Goal: Transaction & Acquisition: Purchase product/service

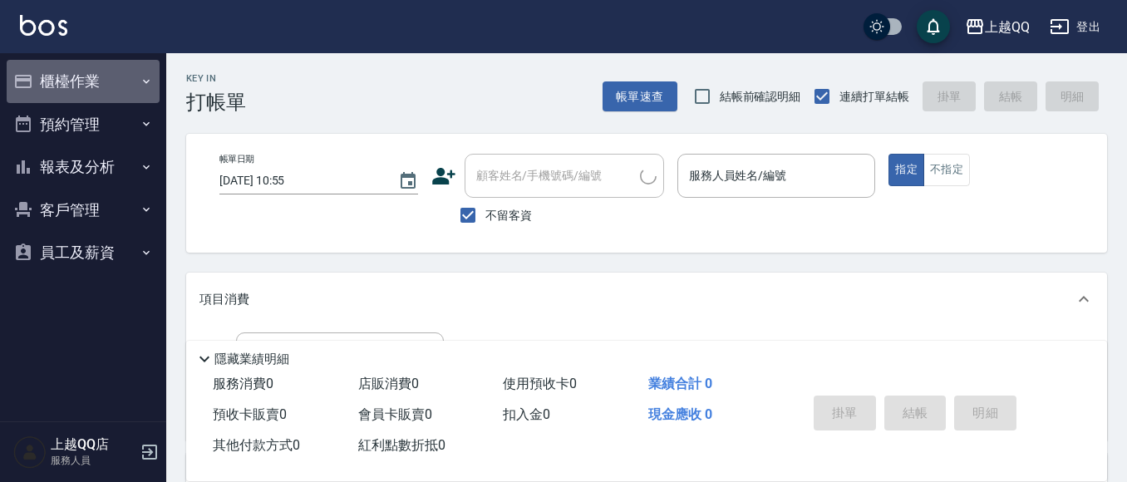
click at [149, 79] on icon "button" at bounding box center [146, 81] width 13 height 13
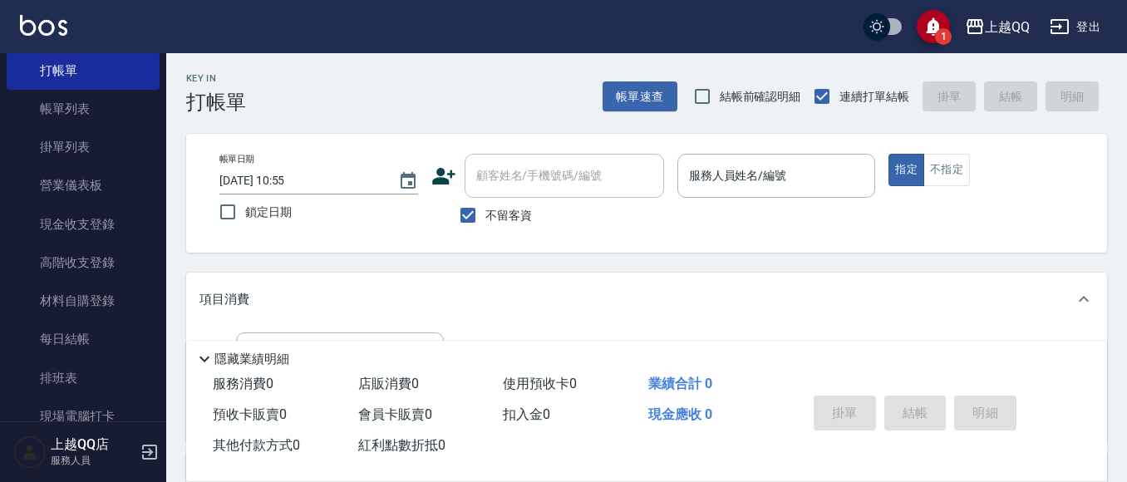
scroll to position [242, 0]
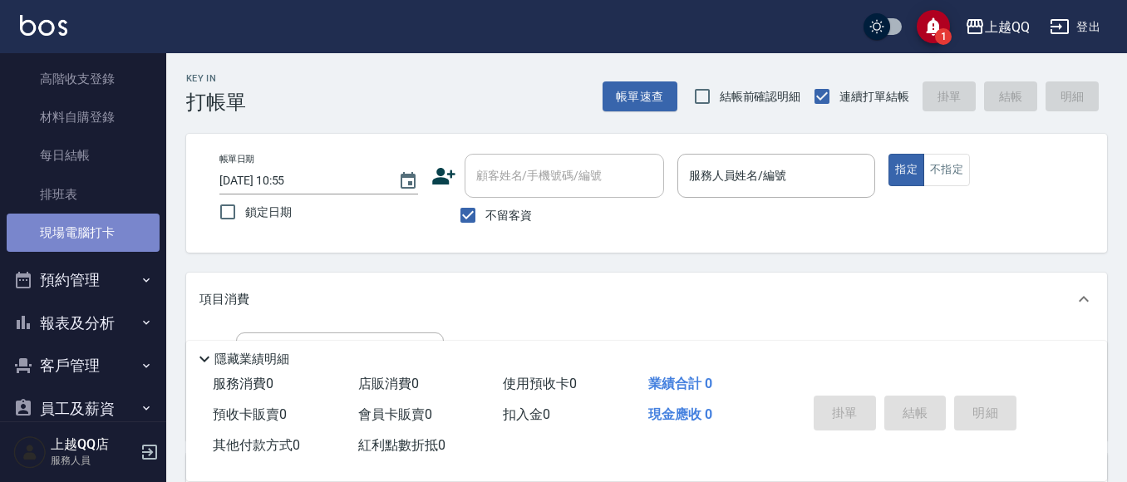
click at [130, 235] on link "現場電腦打卡" at bounding box center [83, 233] width 153 height 38
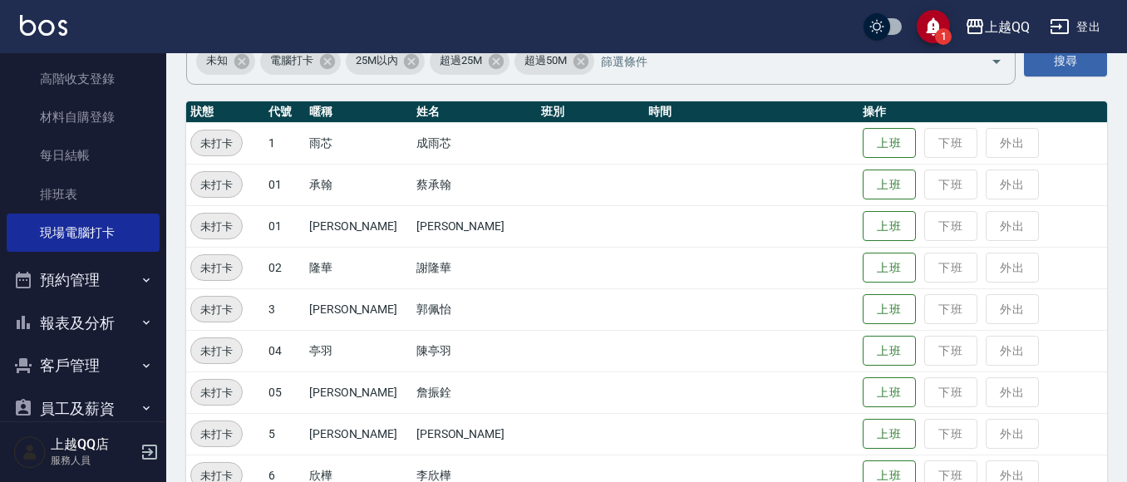
scroll to position [189, 0]
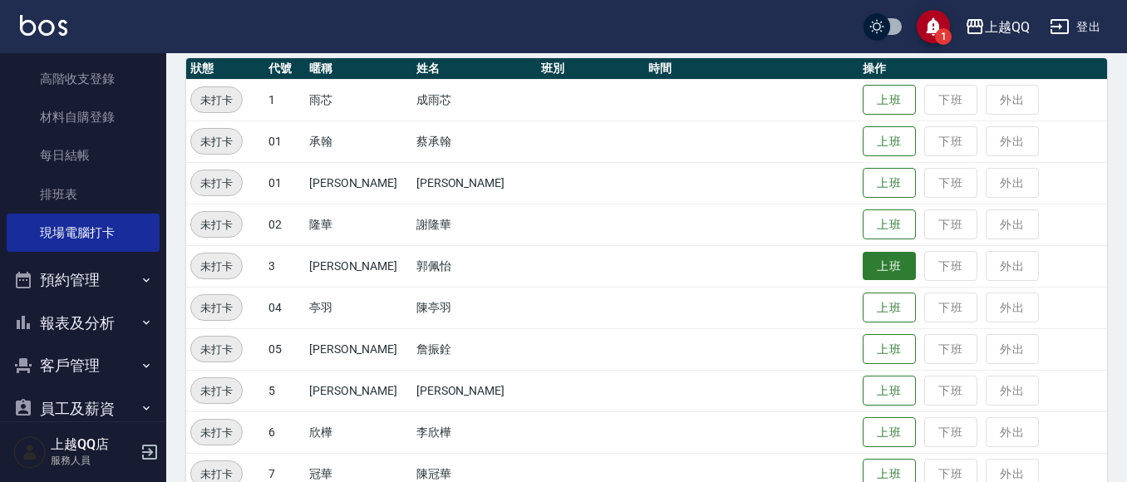
click at [869, 276] on button "上班" at bounding box center [888, 266] width 53 height 29
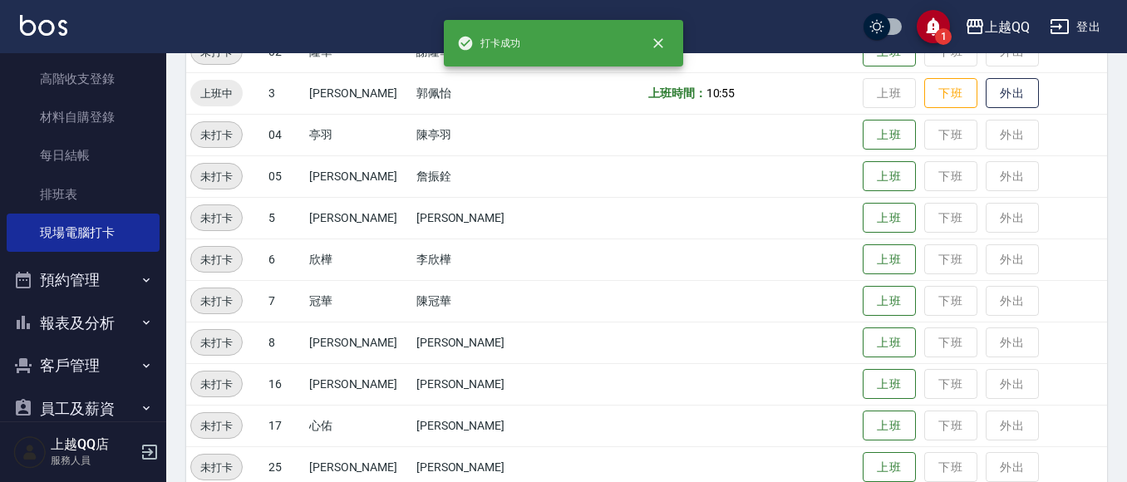
scroll to position [375, 0]
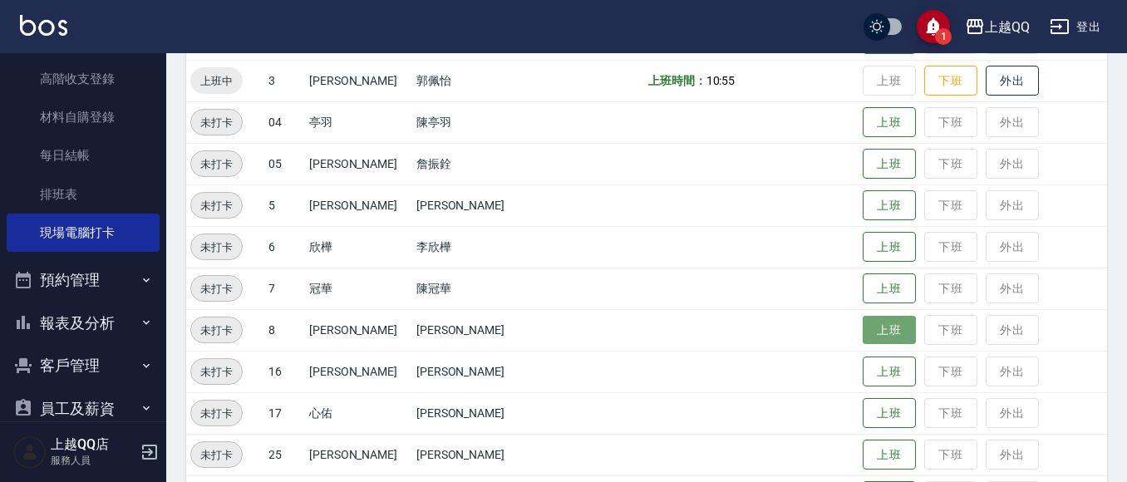
click at [865, 320] on button "上班" at bounding box center [888, 330] width 53 height 29
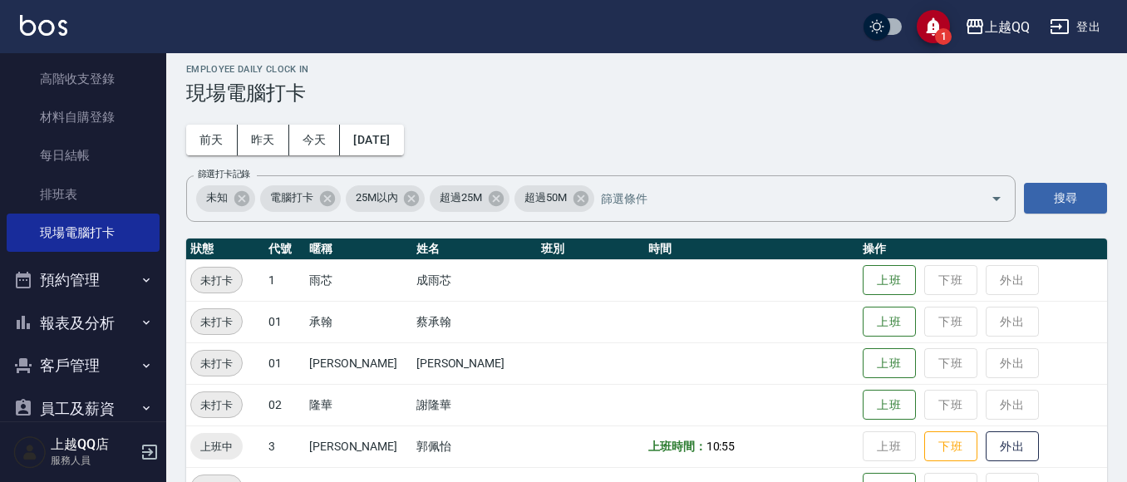
scroll to position [0, 0]
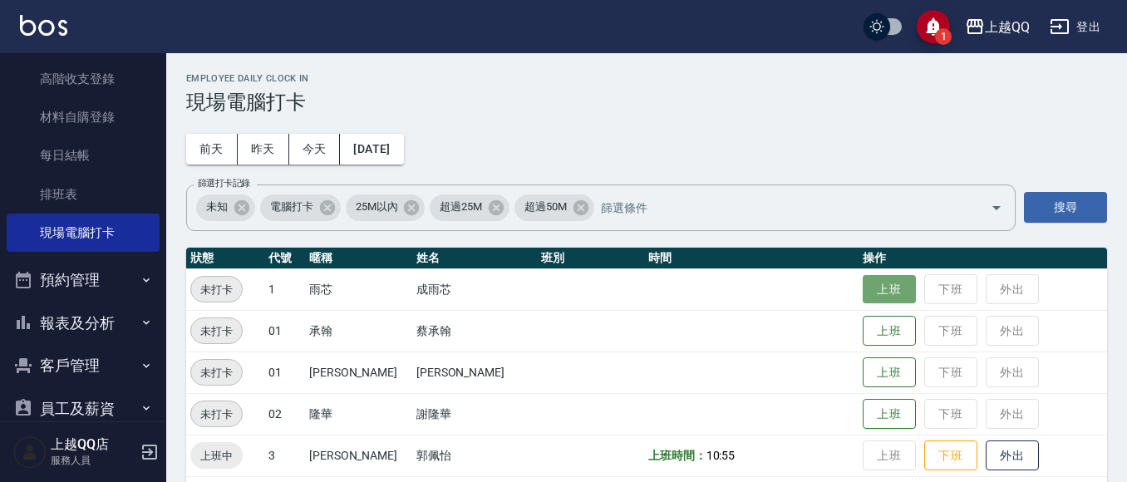
click at [887, 301] on button "上班" at bounding box center [888, 289] width 53 height 29
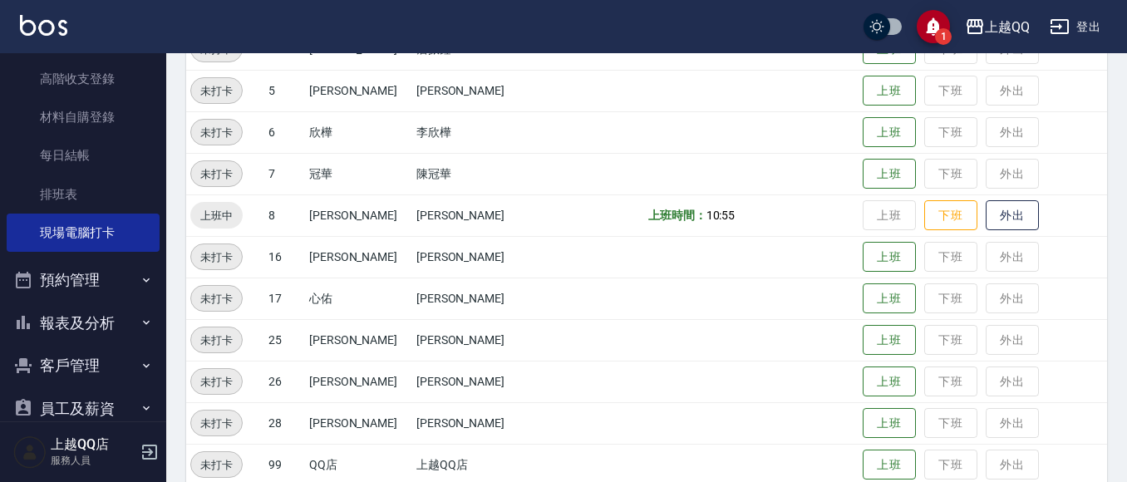
scroll to position [498, 0]
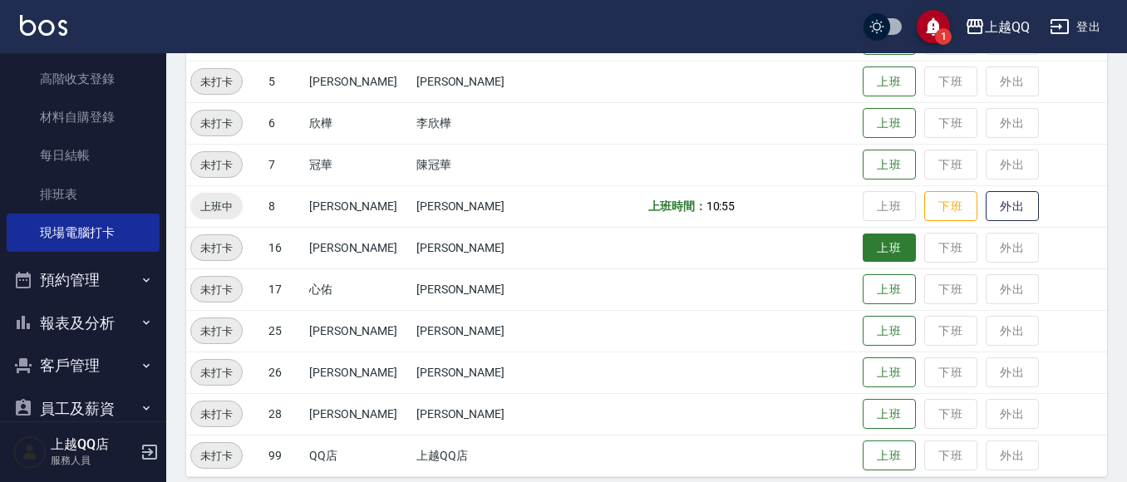
click at [865, 248] on button "上班" at bounding box center [888, 247] width 53 height 29
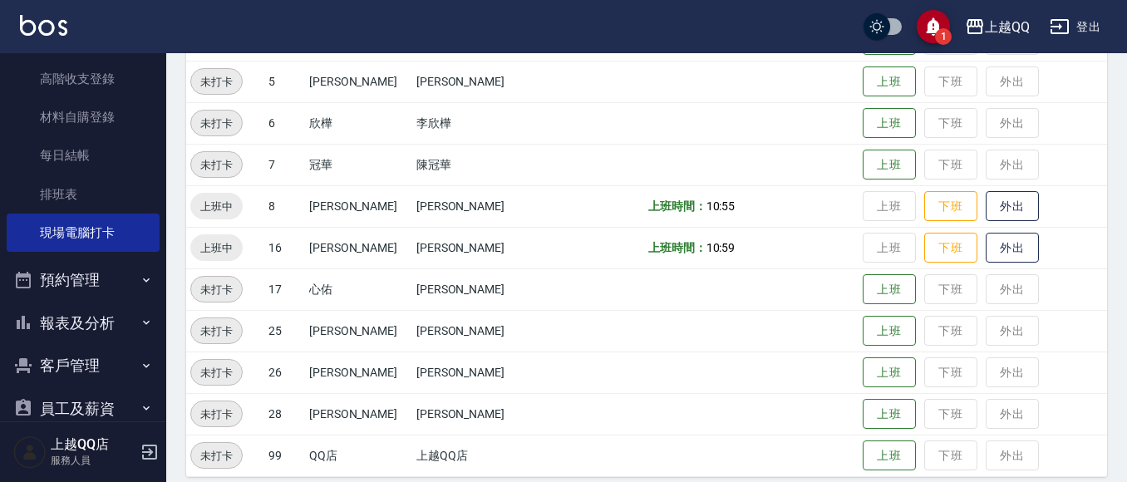
scroll to position [0, 0]
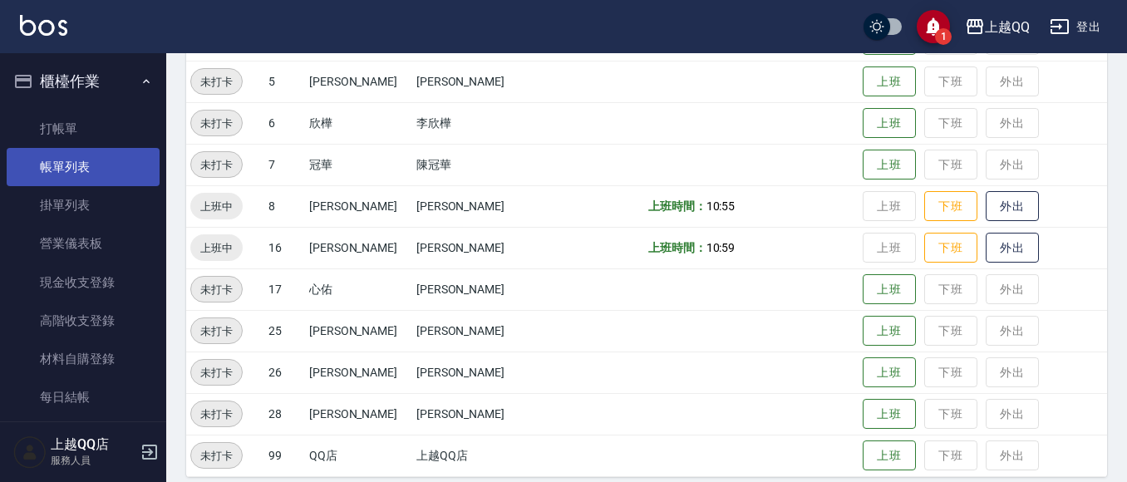
click at [60, 156] on link "帳單列表" at bounding box center [83, 167] width 153 height 38
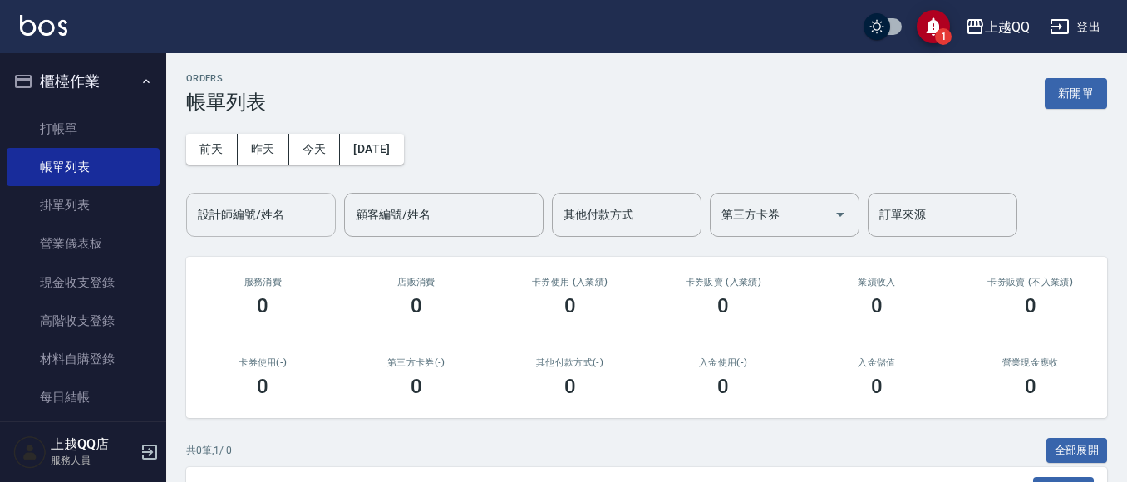
click at [241, 221] on input "設計師編號/姓名" at bounding box center [261, 214] width 135 height 29
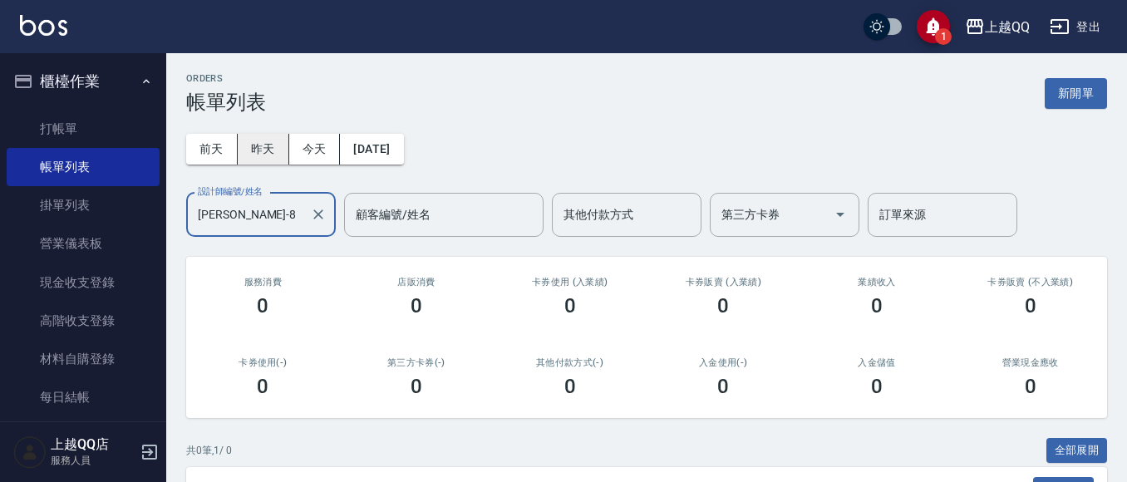
type input "[PERSON_NAME]-8"
click at [259, 154] on button "昨天" at bounding box center [264, 149] width 52 height 31
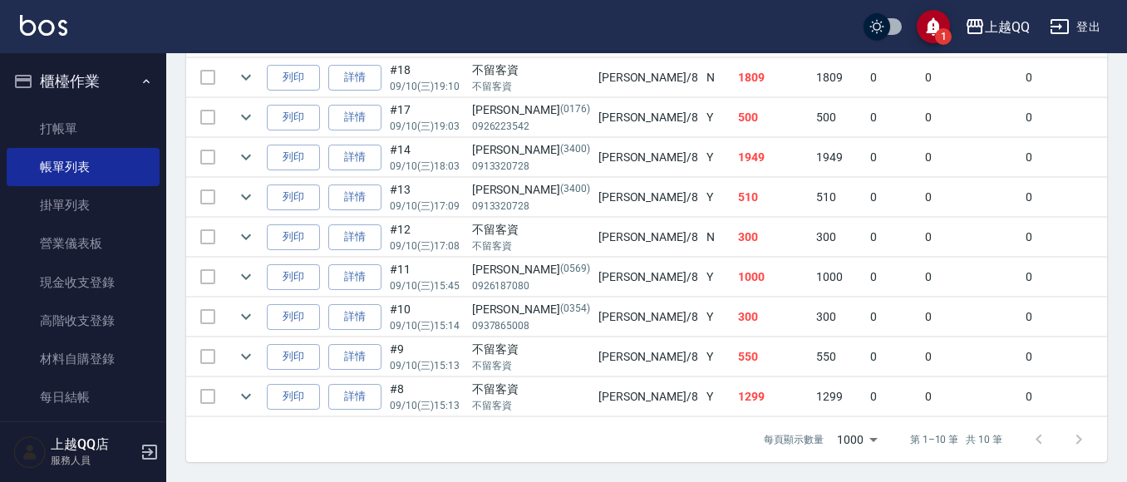
scroll to position [465, 0]
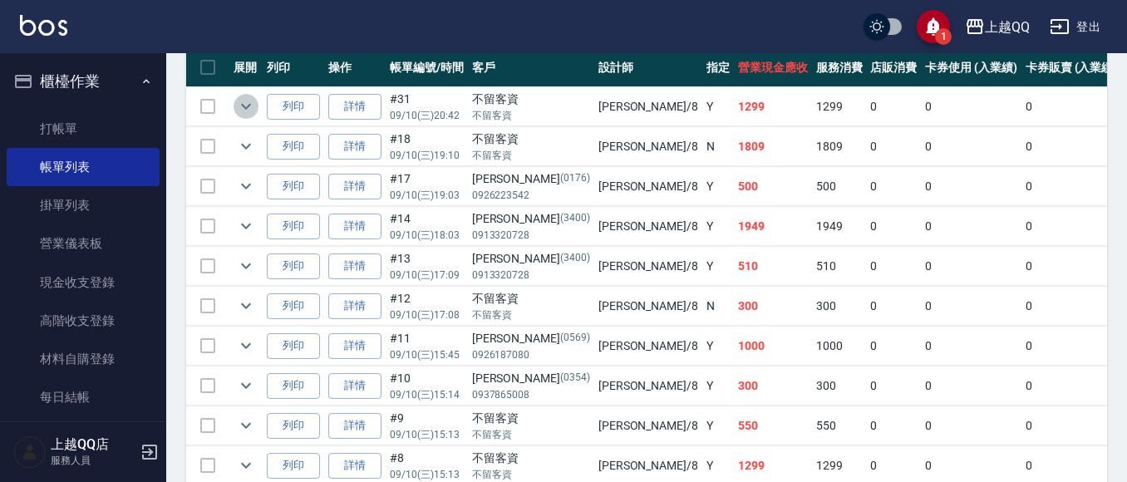
click at [243, 103] on icon "expand row" at bounding box center [246, 106] width 20 height 20
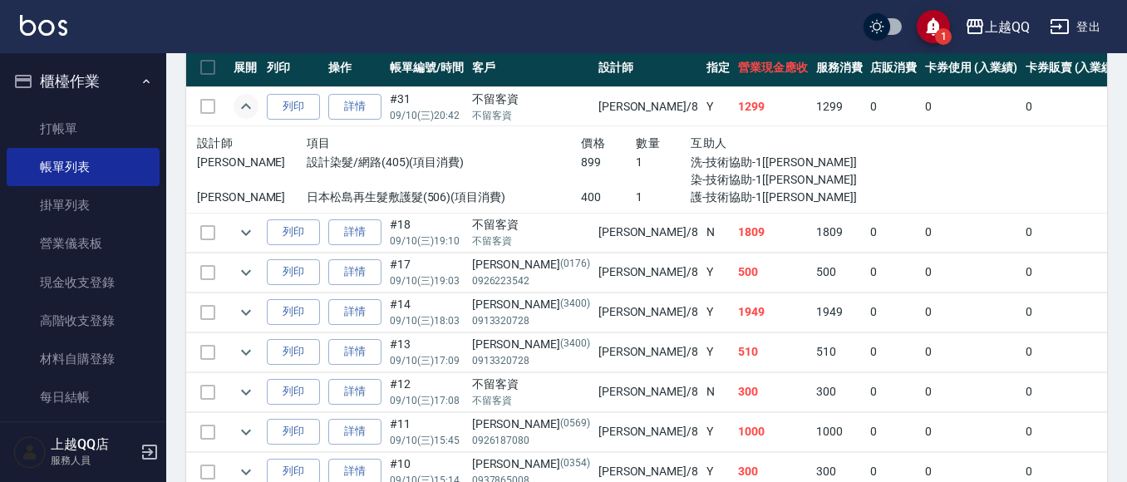
click at [228, 103] on td at bounding box center [207, 106] width 43 height 39
click at [247, 103] on icon "expand row" at bounding box center [246, 106] width 20 height 20
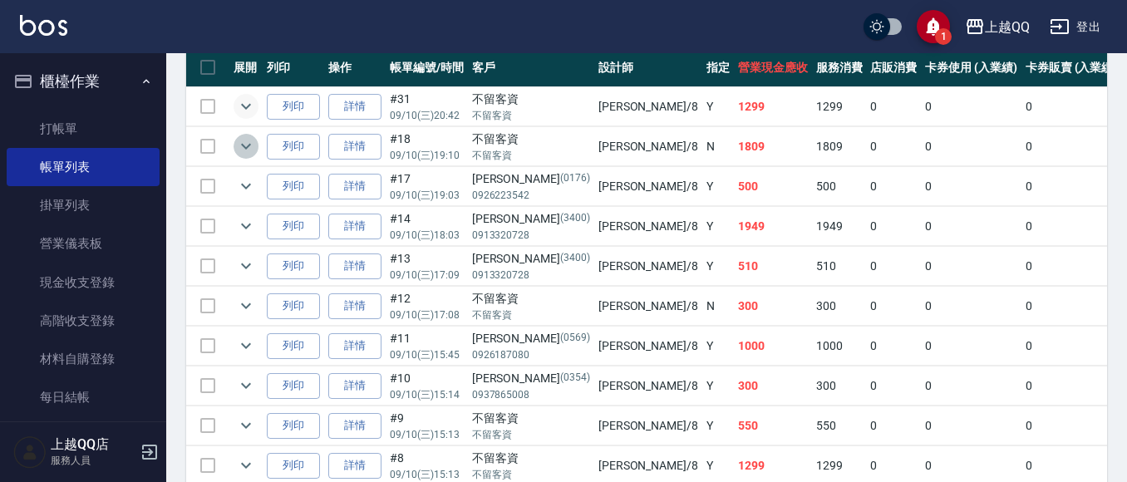
click at [244, 142] on icon "expand row" at bounding box center [246, 146] width 20 height 20
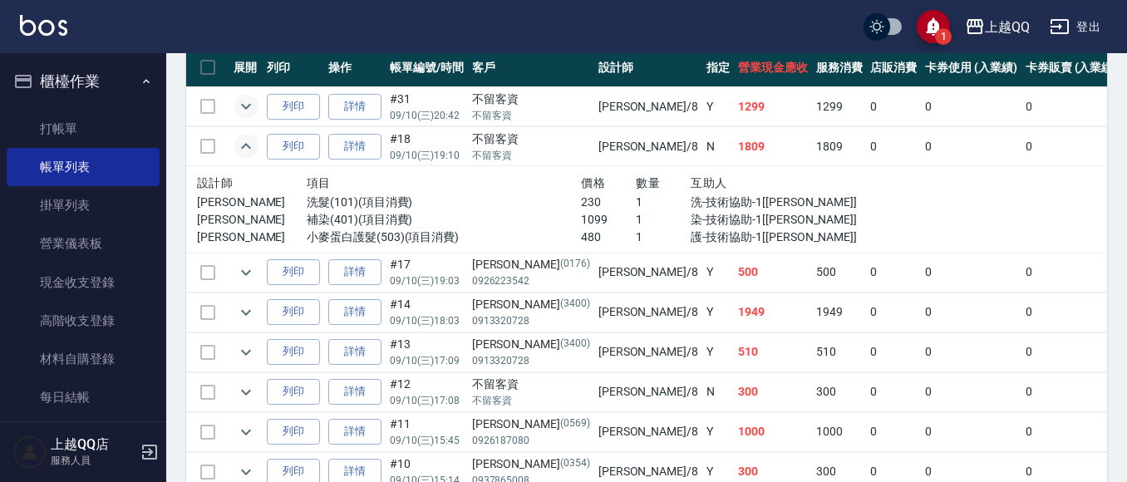
click at [244, 142] on icon "expand row" at bounding box center [246, 146] width 20 height 20
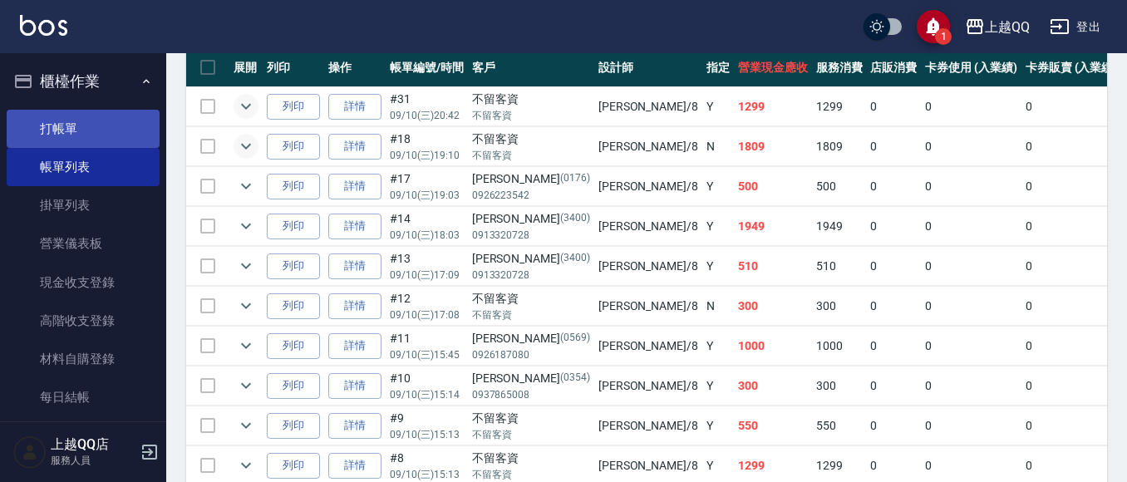
click at [67, 129] on link "打帳單" at bounding box center [83, 129] width 153 height 38
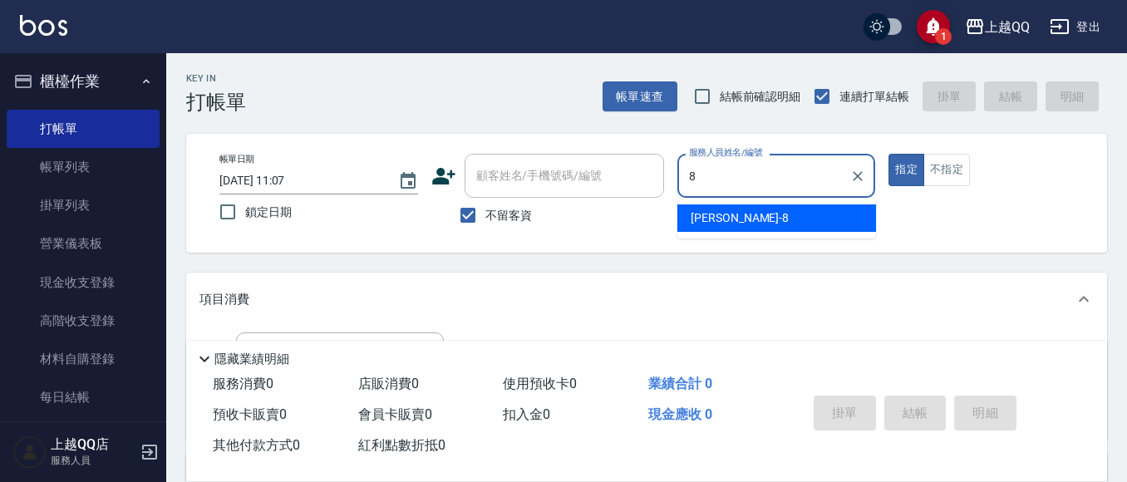
type input "[PERSON_NAME]-8"
type button "true"
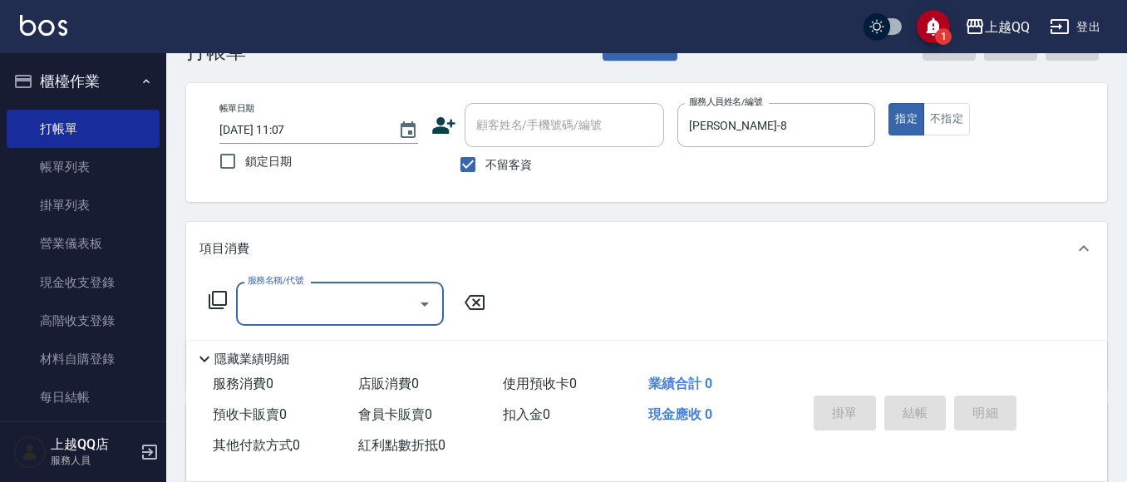
scroll to position [61, 0]
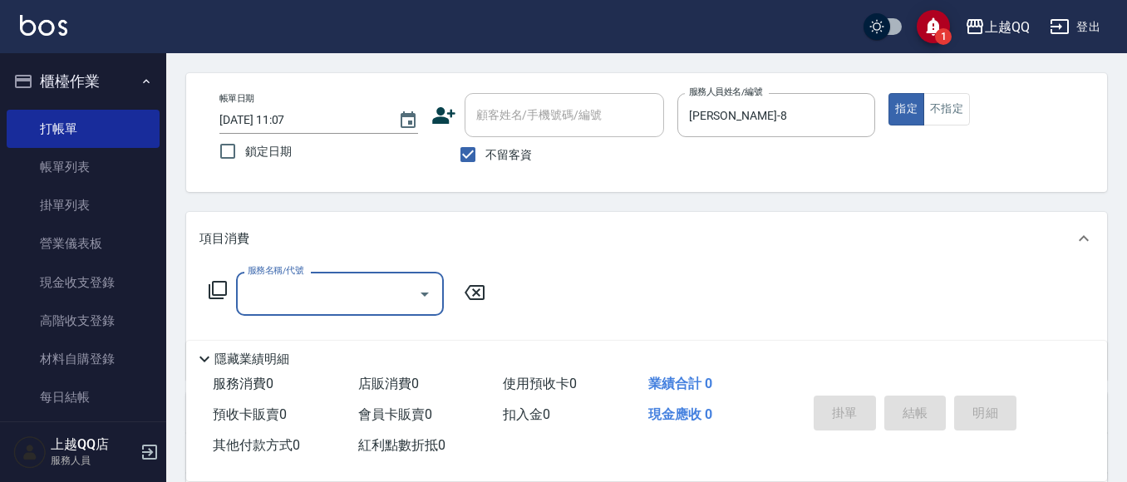
click at [219, 286] on icon at bounding box center [218, 290] width 20 height 20
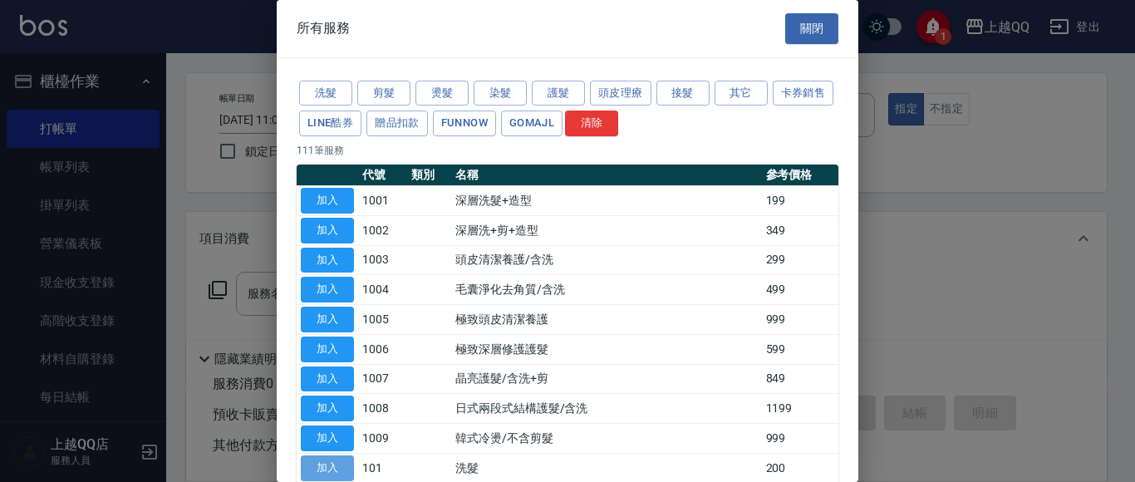
click at [339, 473] on button "加入" at bounding box center [327, 468] width 53 height 26
type input "洗髮(101)"
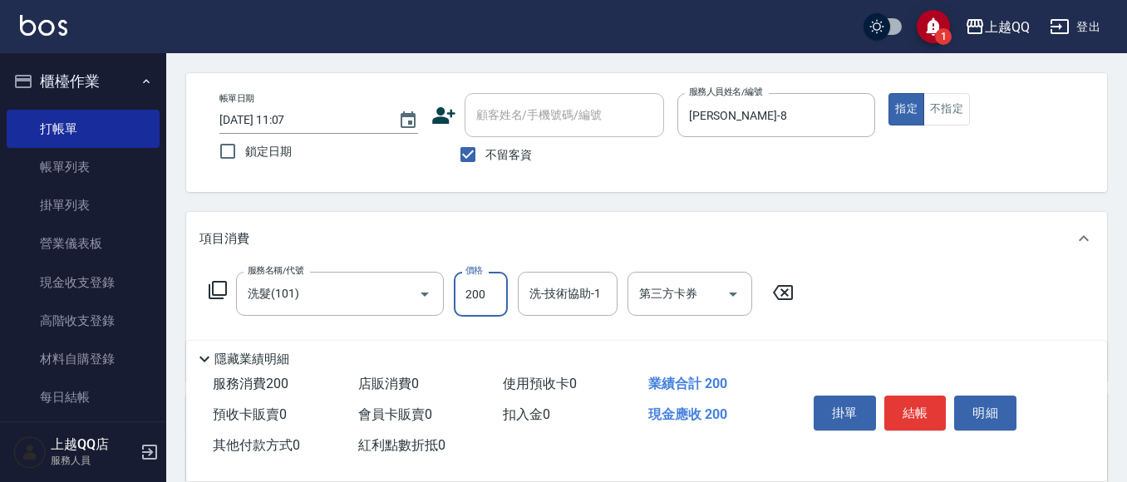
click at [471, 298] on input "200" at bounding box center [481, 294] width 54 height 45
type input "230"
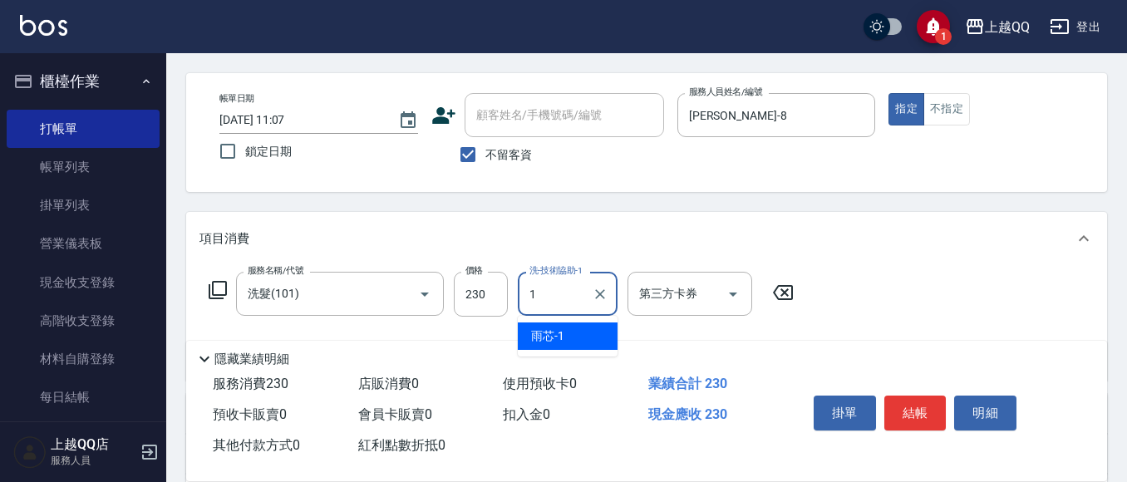
click at [551, 337] on span "雨芯 -1" at bounding box center [547, 335] width 33 height 17
type input "雨芯-1"
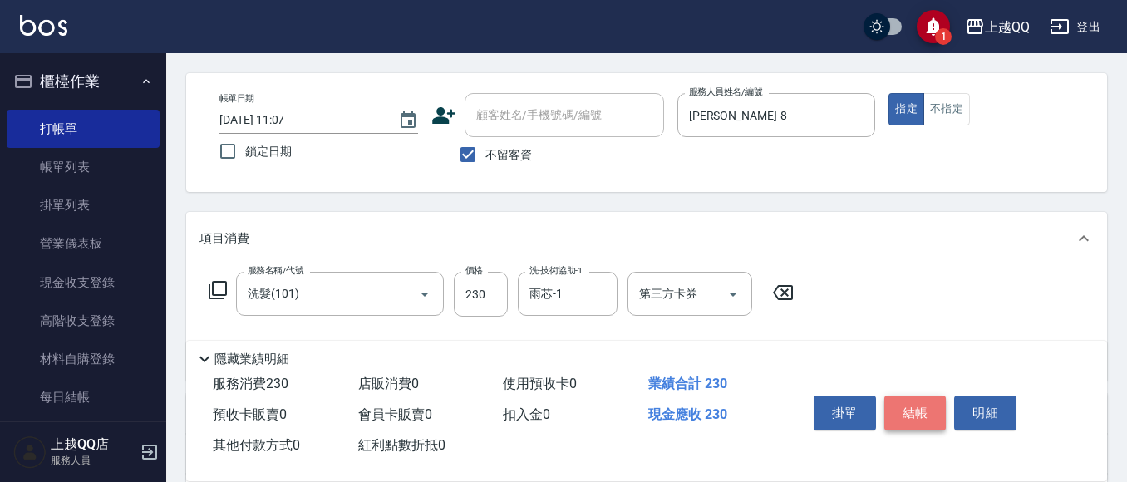
click at [891, 407] on button "結帳" at bounding box center [915, 412] width 62 height 35
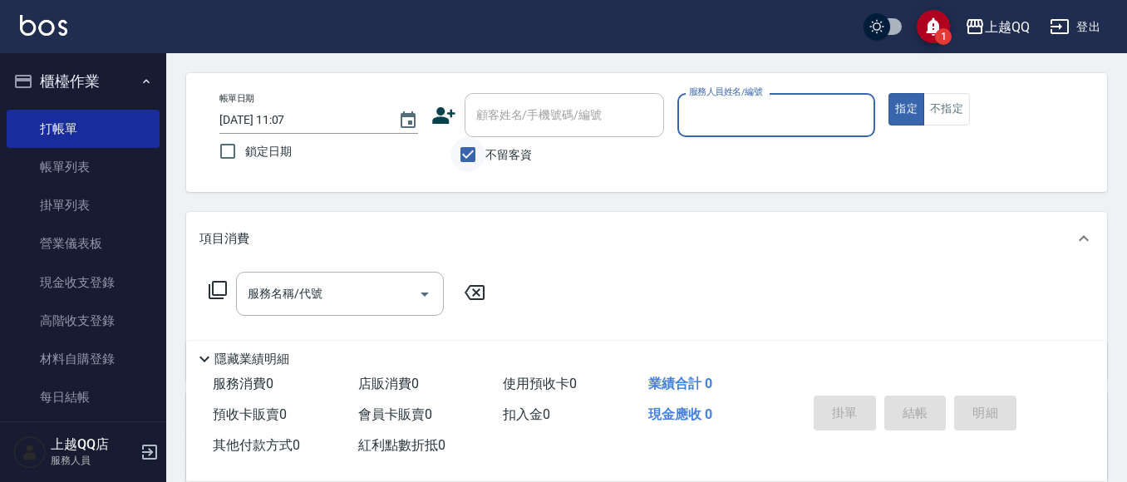
click at [477, 145] on input "不留客資" at bounding box center [467, 154] width 35 height 35
checkbox input "false"
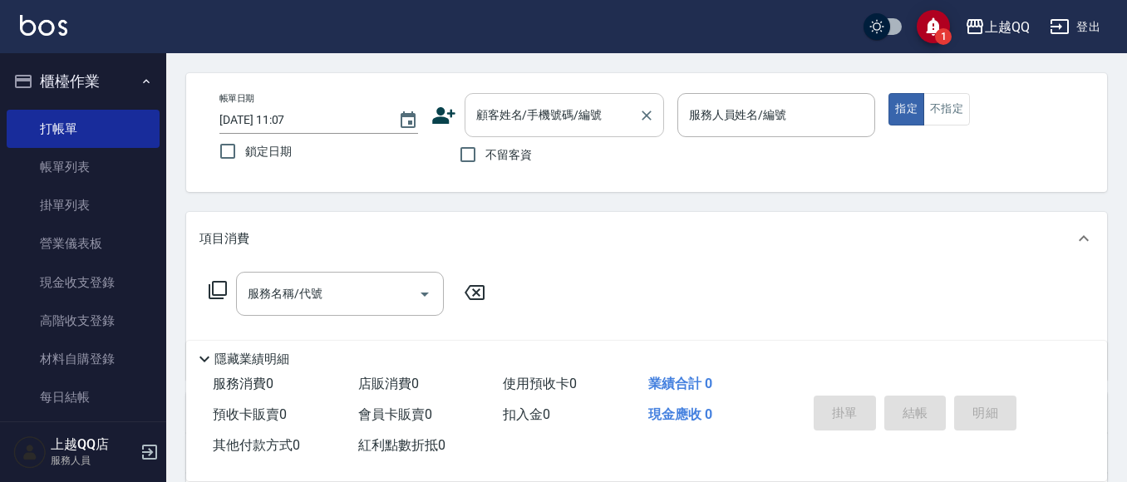
click at [494, 115] on div "顧客姓名/手機號碼/編號 顧客姓名/手機號碼/編號" at bounding box center [563, 115] width 199 height 44
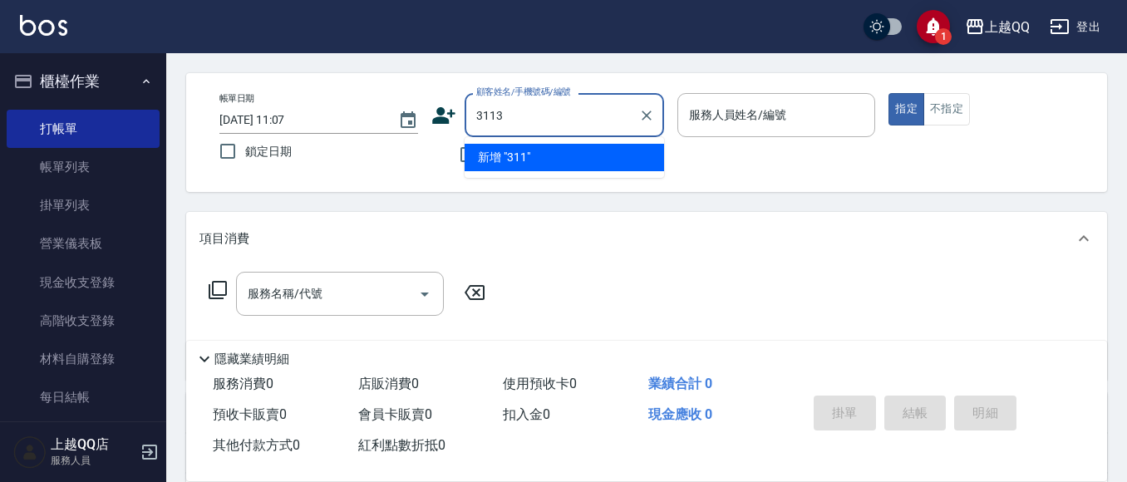
type input "3113"
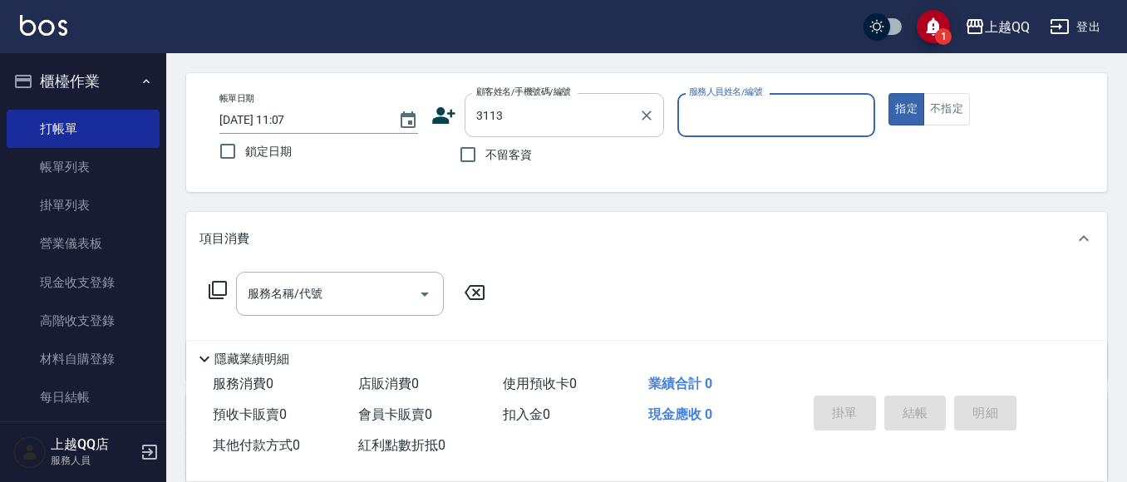
click at [888, 93] on button "指定" at bounding box center [906, 109] width 36 height 32
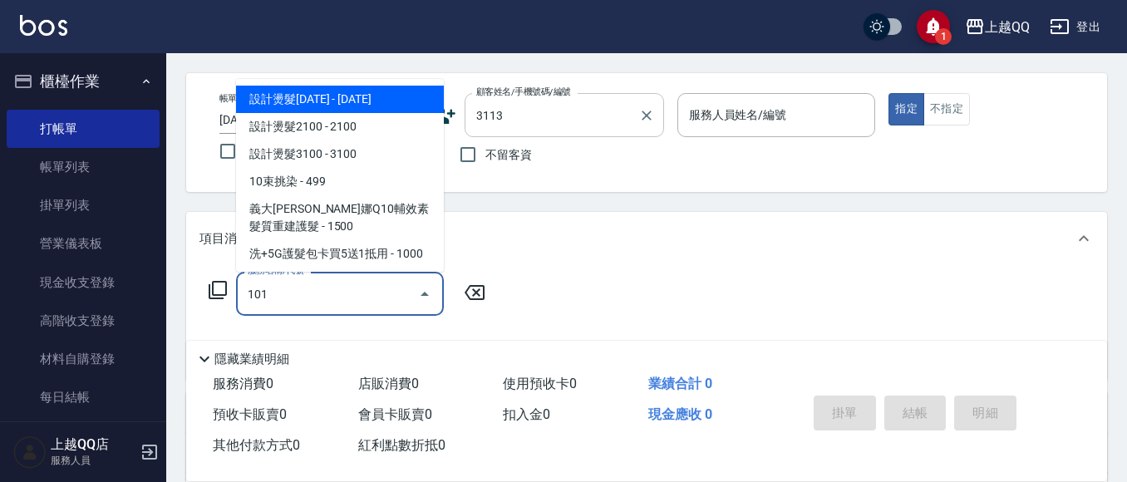
type input "101"
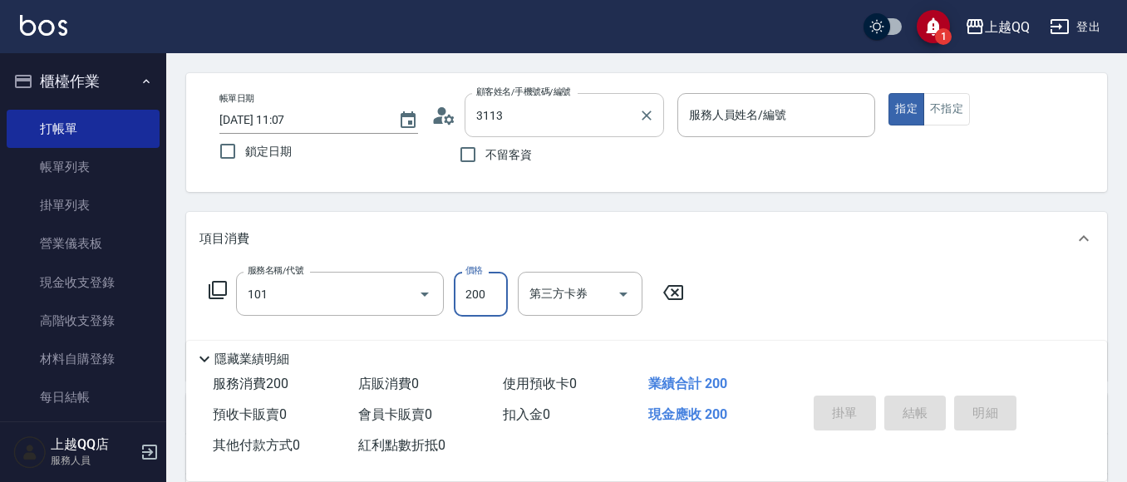
type input "[PERSON_NAME]/0910887186/3113"
type input "洗髮(101)"
type input "2"
type input "佩怡-3"
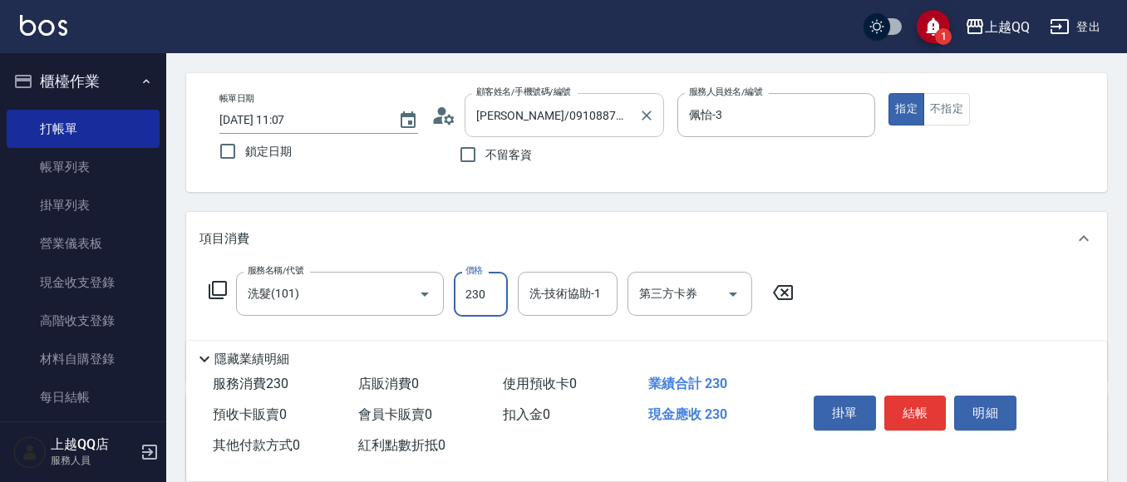
type input "230"
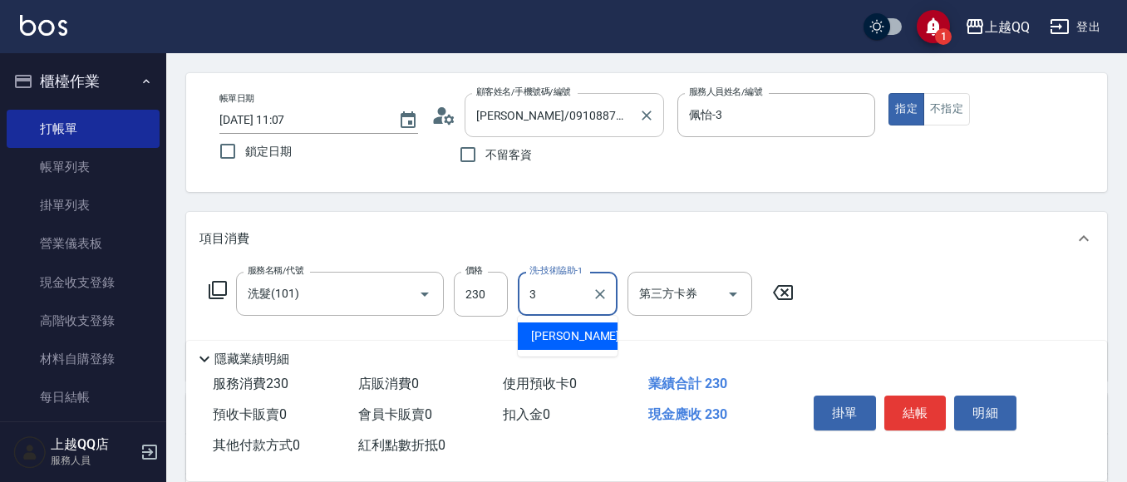
type input "佩怡-3"
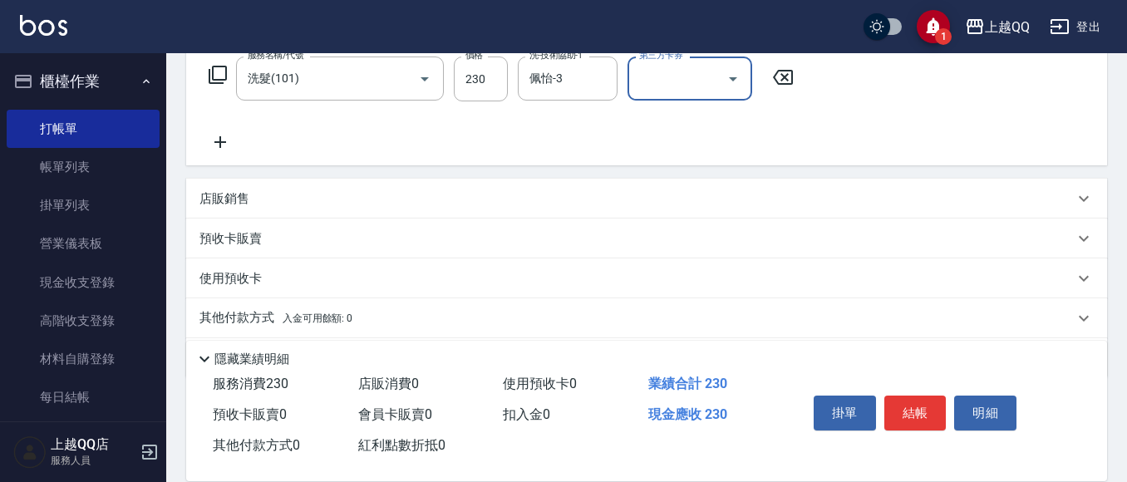
scroll to position [310, 0]
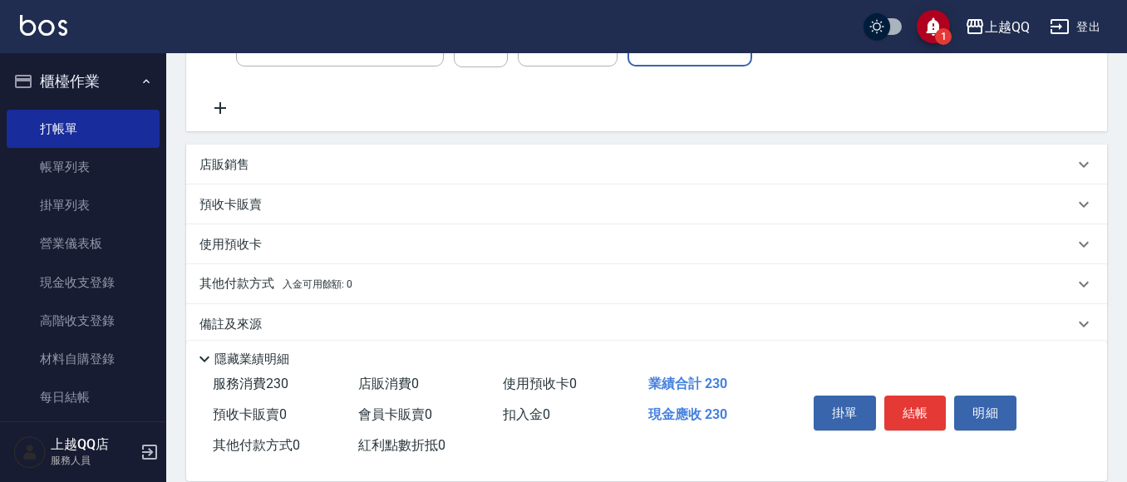
click at [236, 159] on p "店販銷售" at bounding box center [224, 164] width 50 height 17
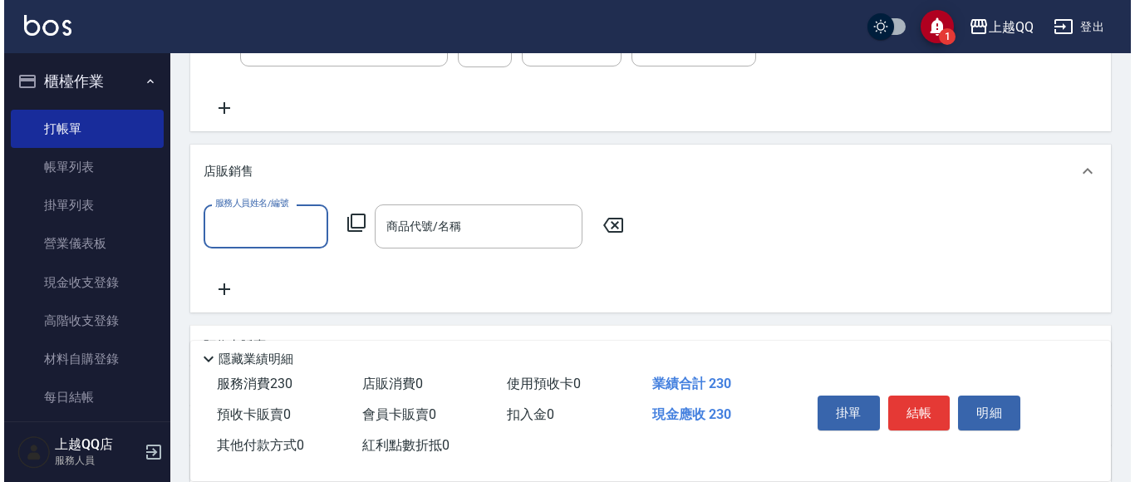
scroll to position [1, 0]
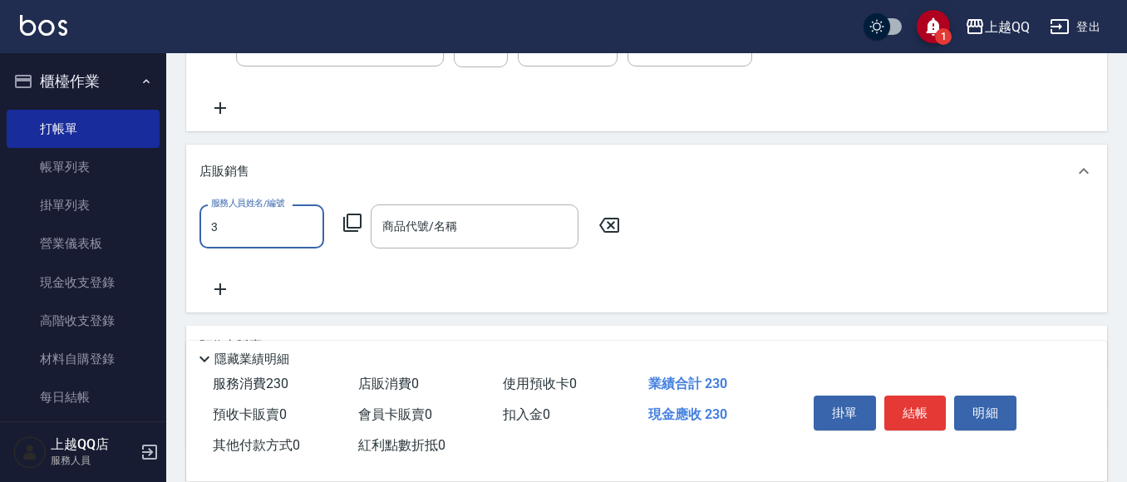
type input "佩怡-3"
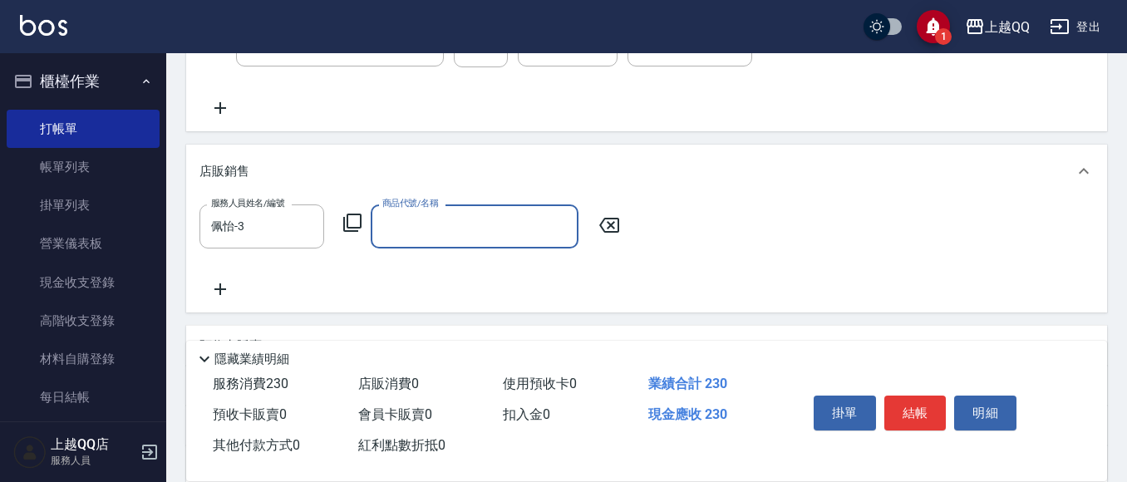
click at [366, 225] on div "服務人員姓名/編號 [PERSON_NAME]-3 服務人員姓名/編號 商品代號/名稱 商品代號/名稱" at bounding box center [414, 226] width 430 height 44
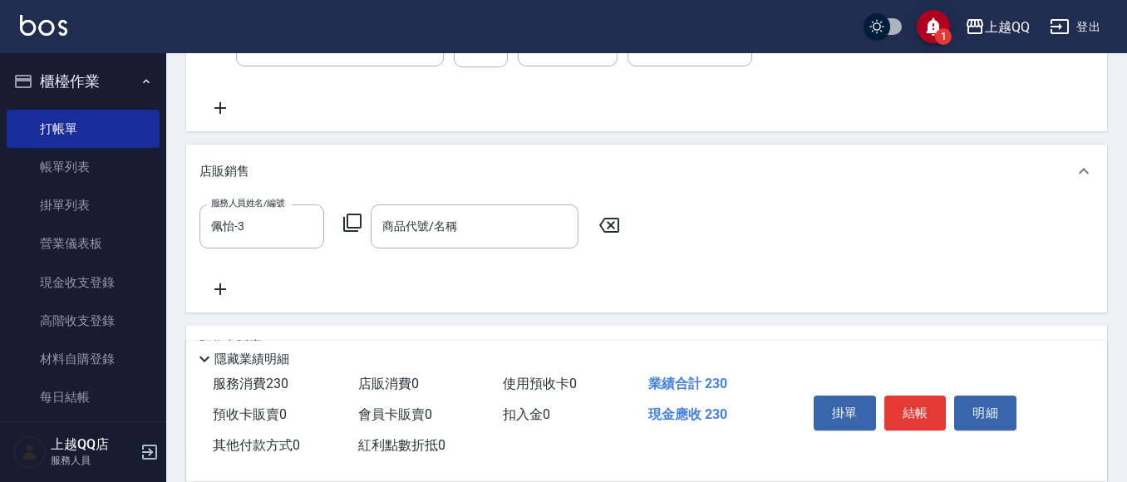
click at [352, 214] on icon at bounding box center [352, 223] width 20 height 20
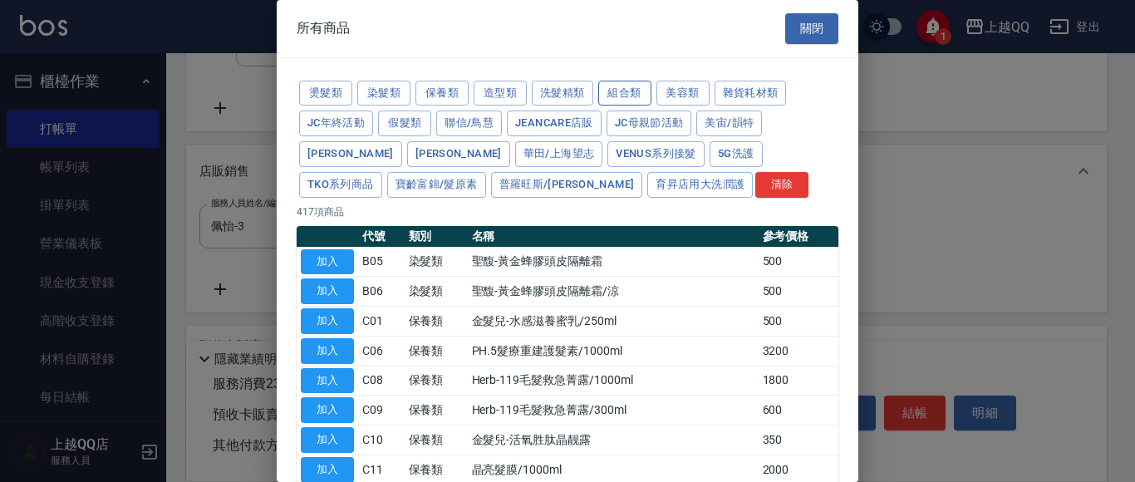
click at [629, 86] on button "組合類" at bounding box center [624, 94] width 53 height 26
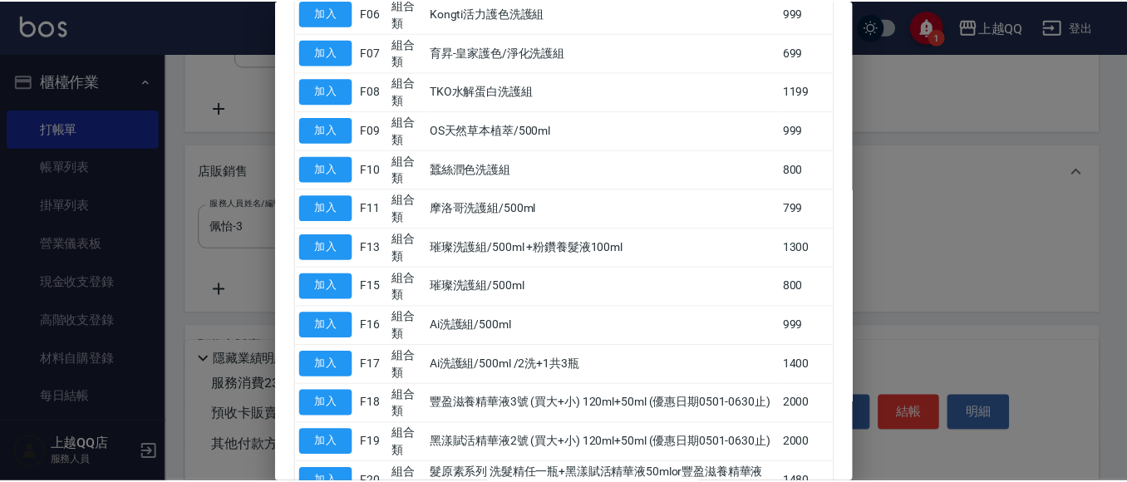
scroll to position [560, 0]
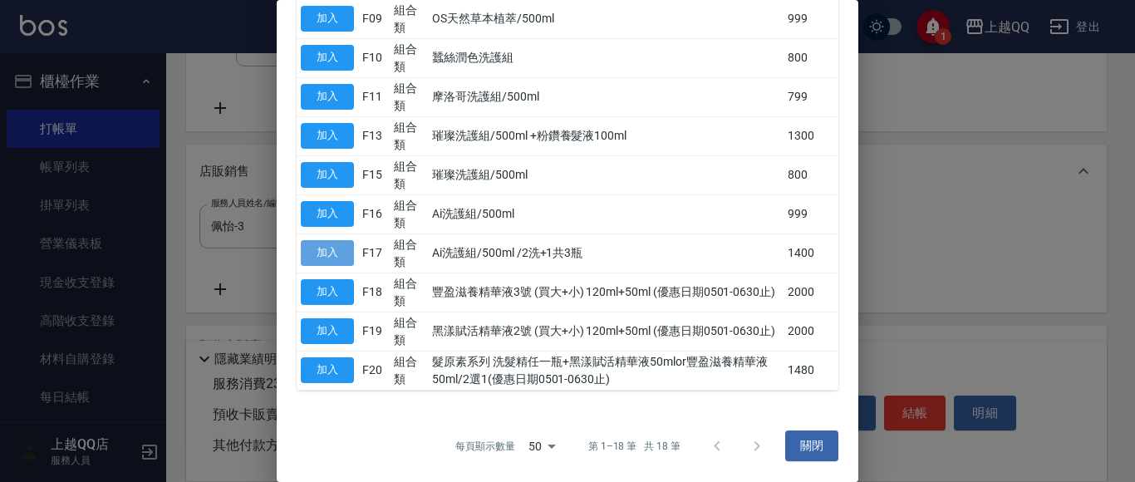
click at [322, 257] on button "加入" at bounding box center [327, 253] width 53 height 26
type input "Ai洗護組/500ml /2洗+1共3瓶"
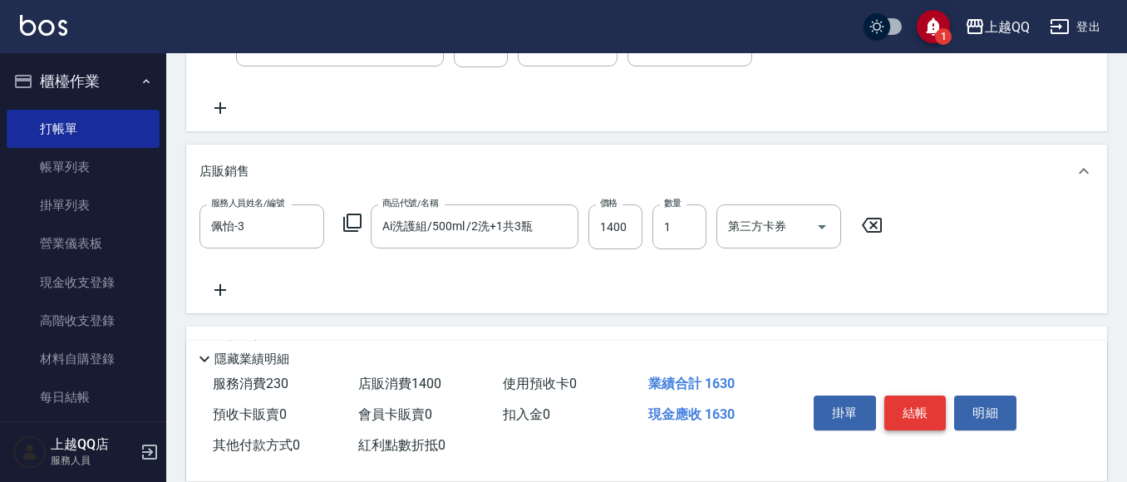
click at [912, 407] on button "結帳" at bounding box center [915, 412] width 62 height 35
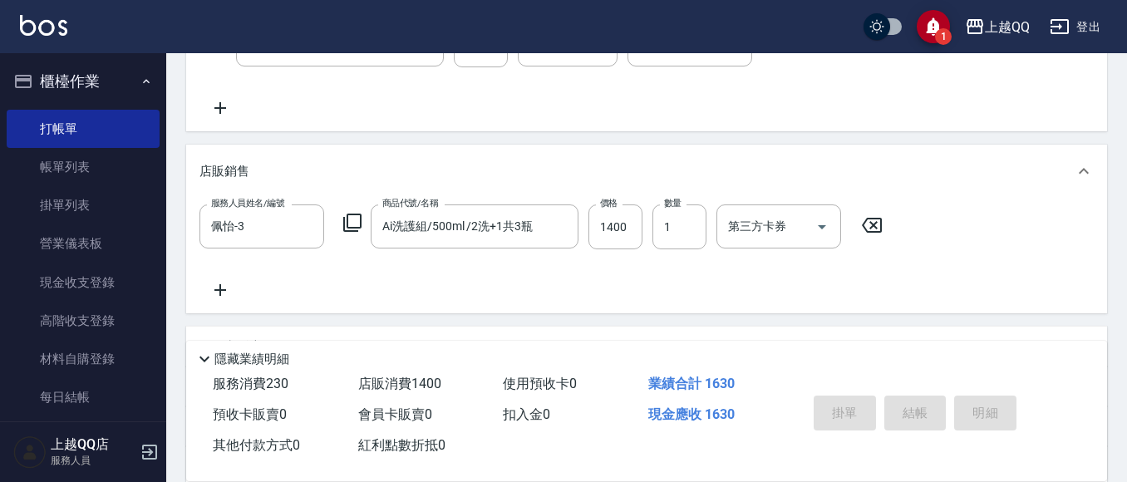
type input "[DATE] 11:14"
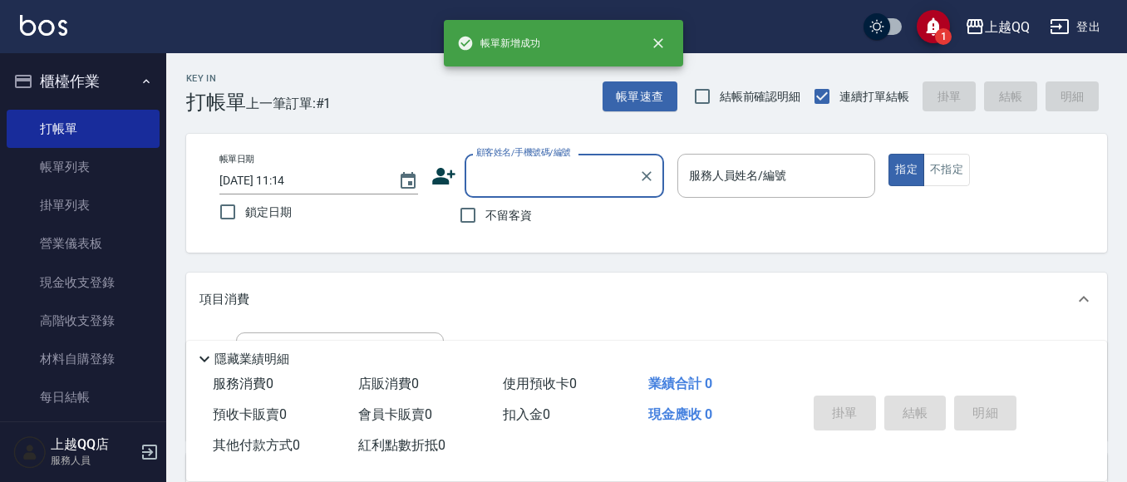
scroll to position [0, 0]
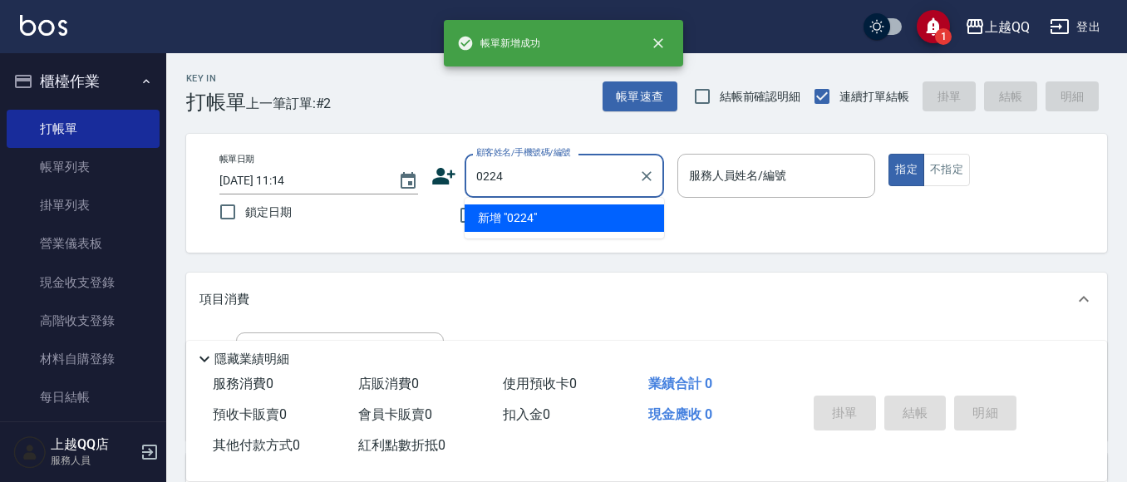
type input "0224"
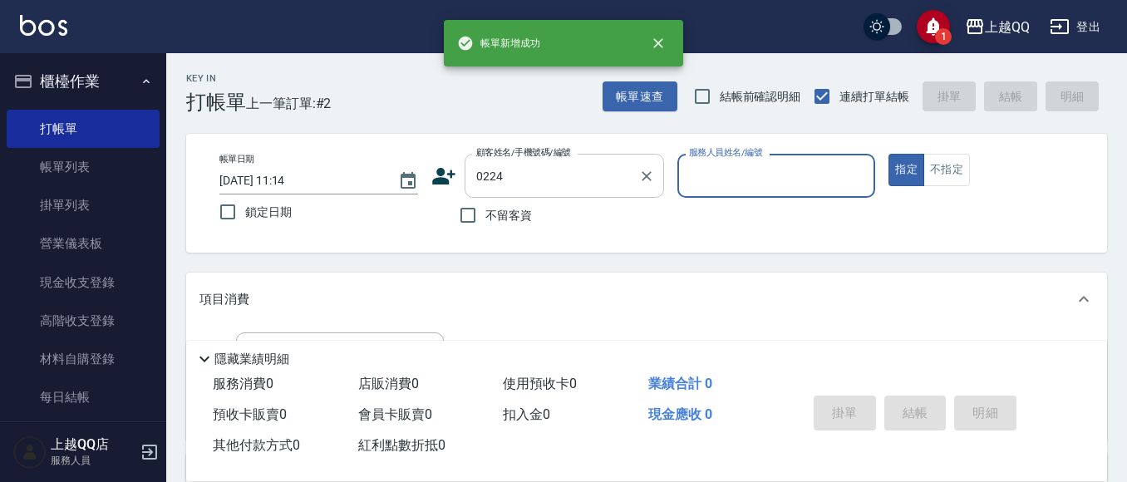
click at [888, 154] on button "指定" at bounding box center [906, 170] width 36 height 32
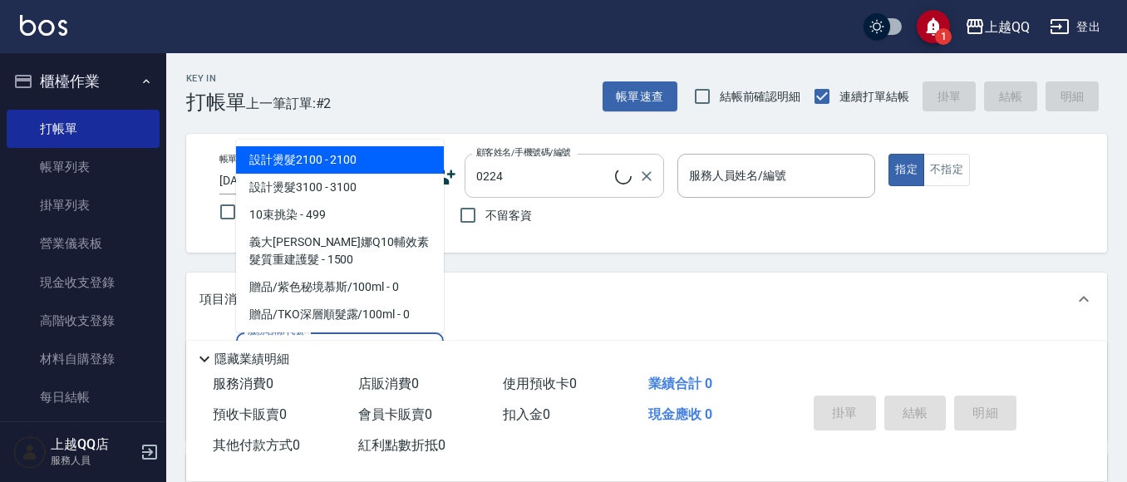
type input "101"
type input "[PERSON_NAME]/0910931053/0224"
type input "洗髮(101)"
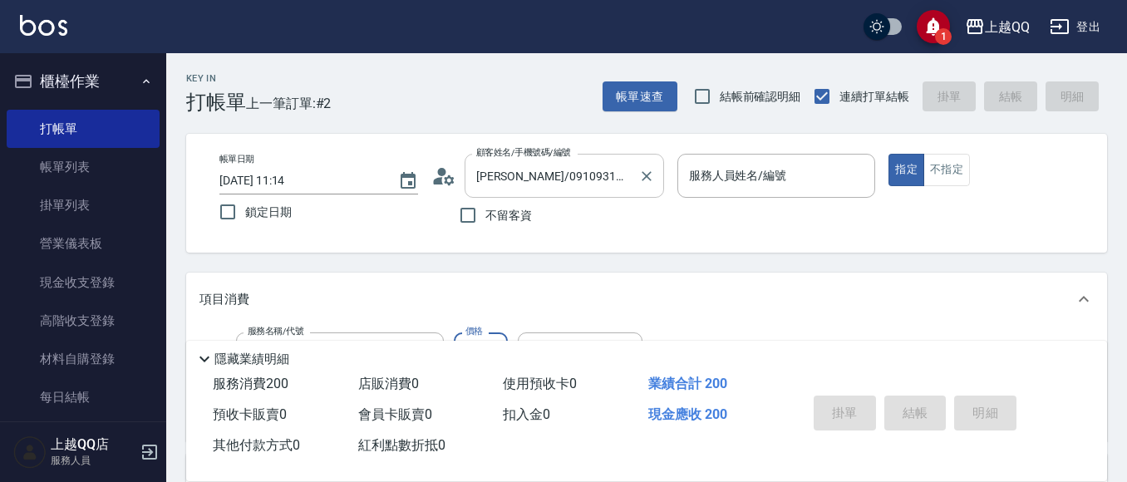
type input "佩怡-3"
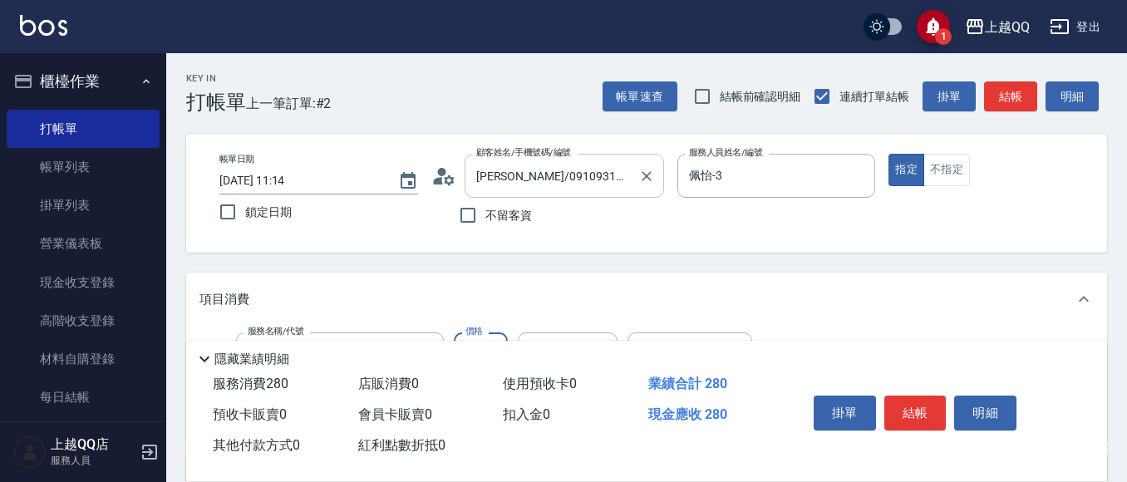
type input "280"
type input "心佑-17"
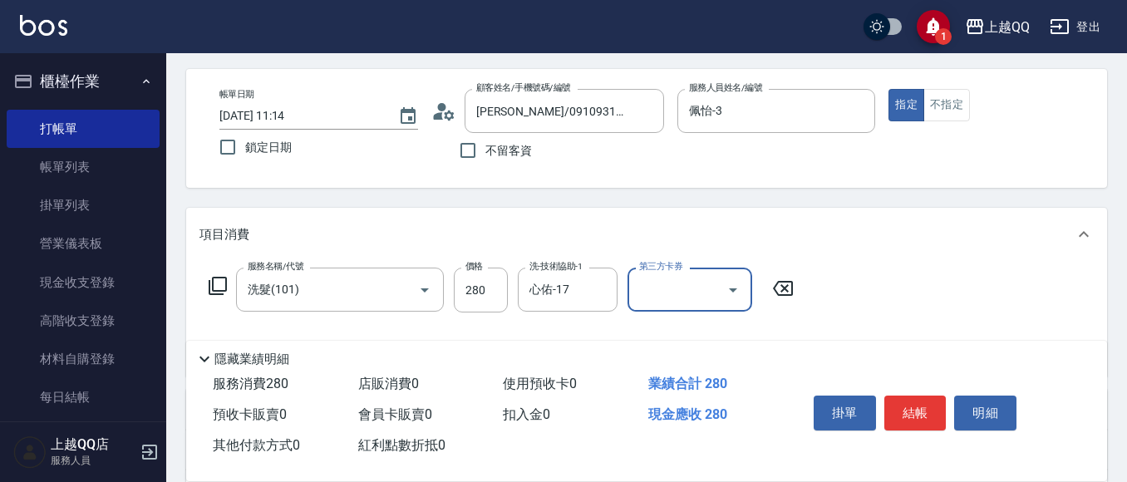
scroll to position [83, 0]
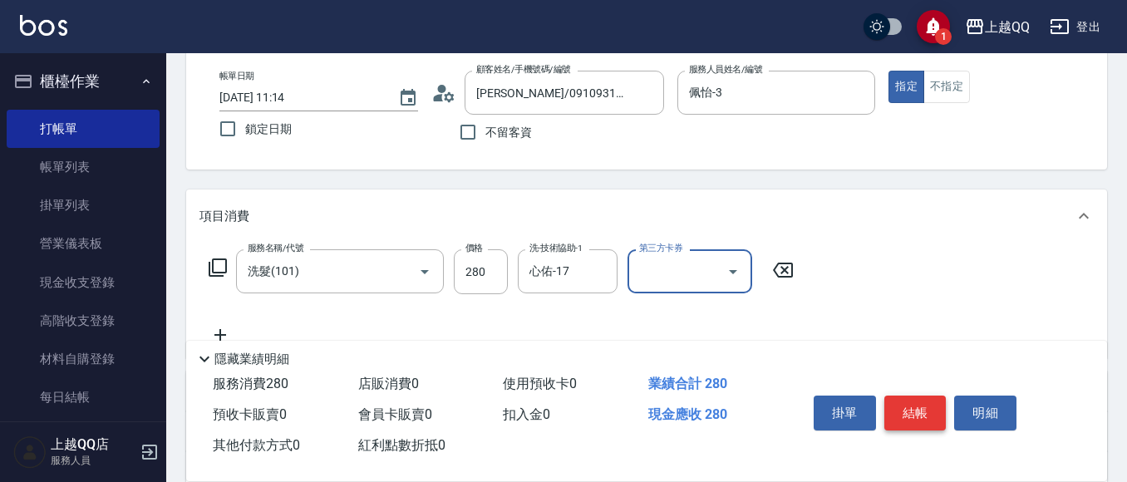
click at [903, 395] on button "結帳" at bounding box center [915, 412] width 62 height 35
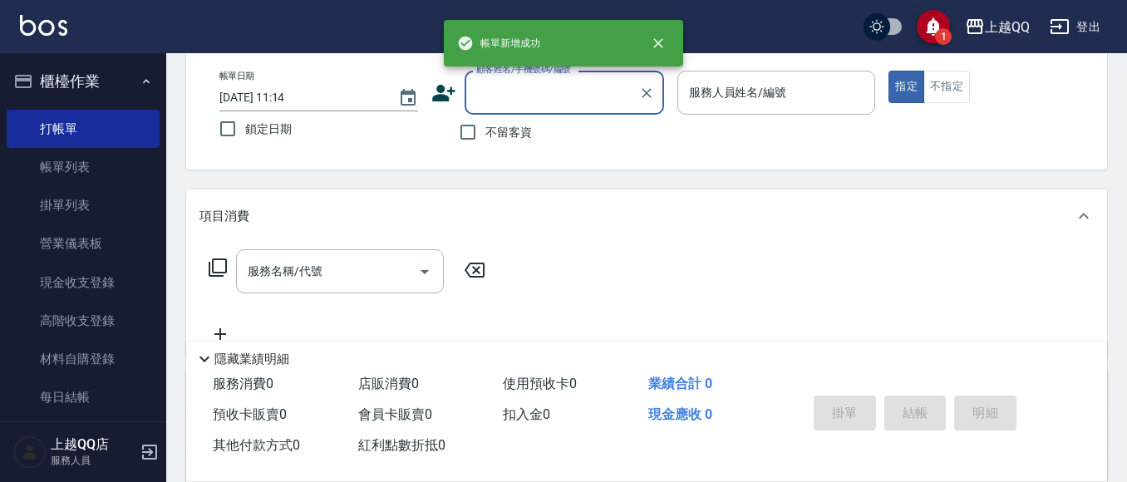
scroll to position [0, 0]
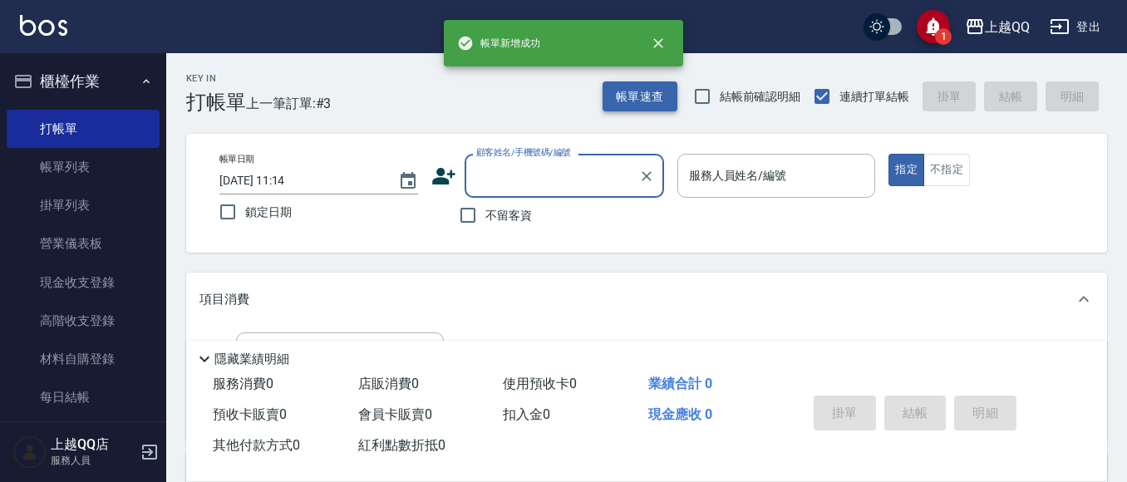
click at [611, 91] on button "帳單速查" at bounding box center [639, 96] width 75 height 31
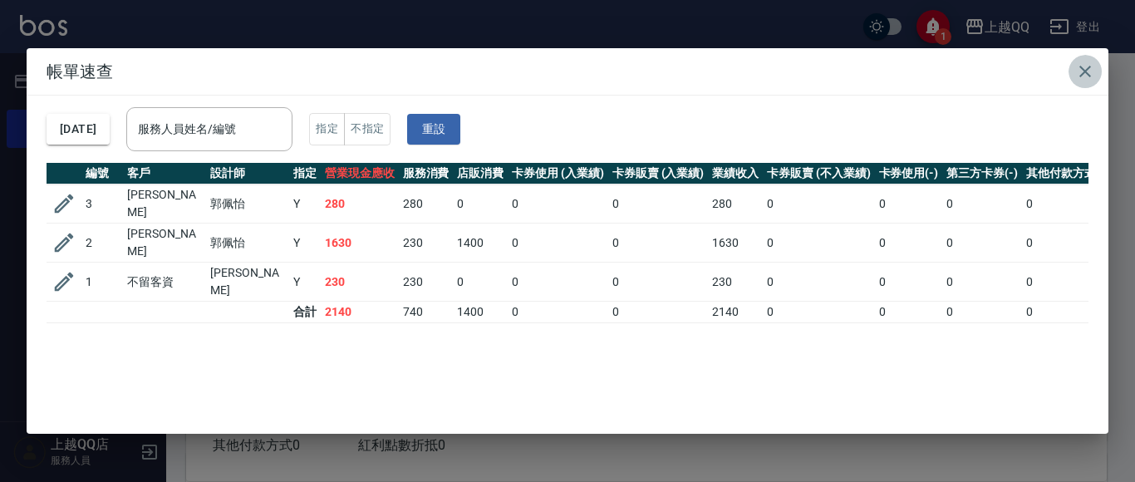
click at [1087, 76] on icon "button" at bounding box center [1085, 71] width 20 height 20
